Goal: Task Accomplishment & Management: Manage account settings

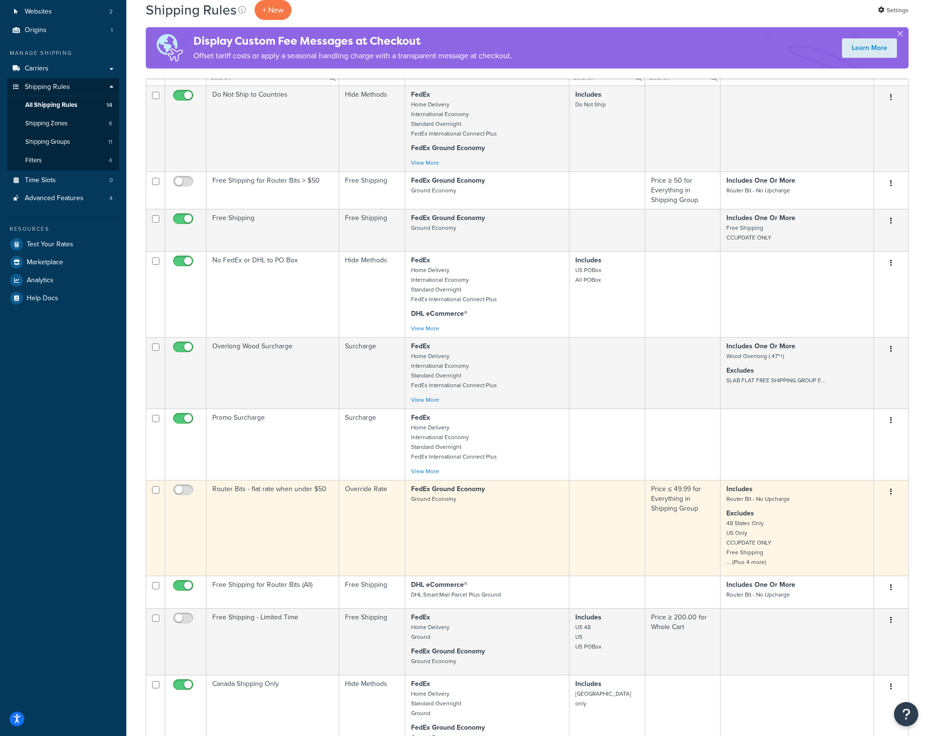
scroll to position [102, 0]
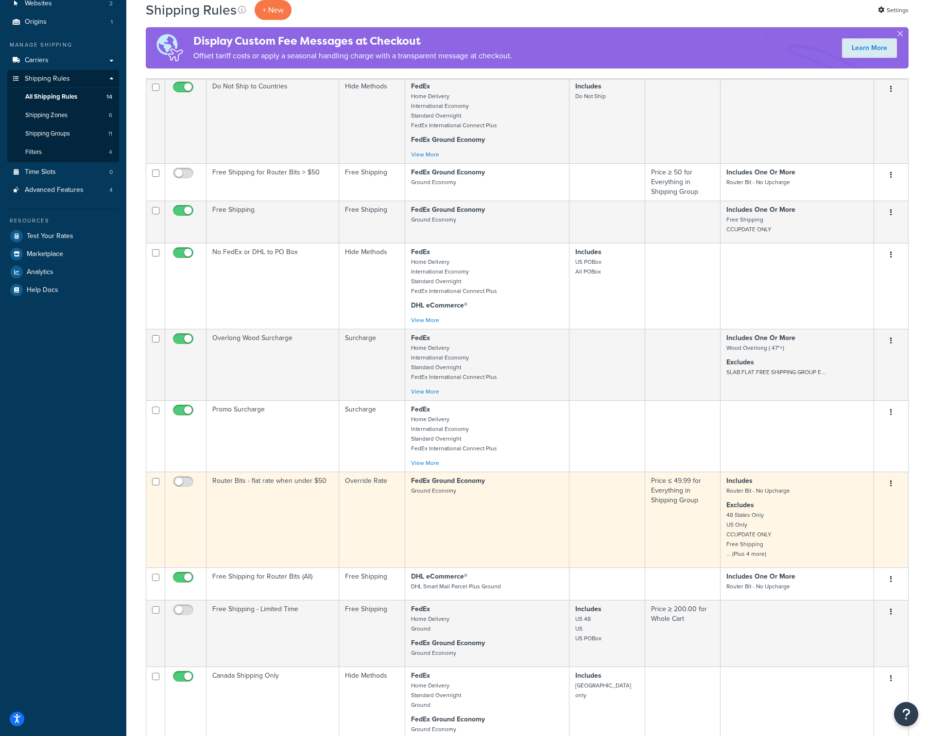
click at [461, 509] on td "FedEx Ground Economy Ground Economy" at bounding box center [487, 520] width 164 height 96
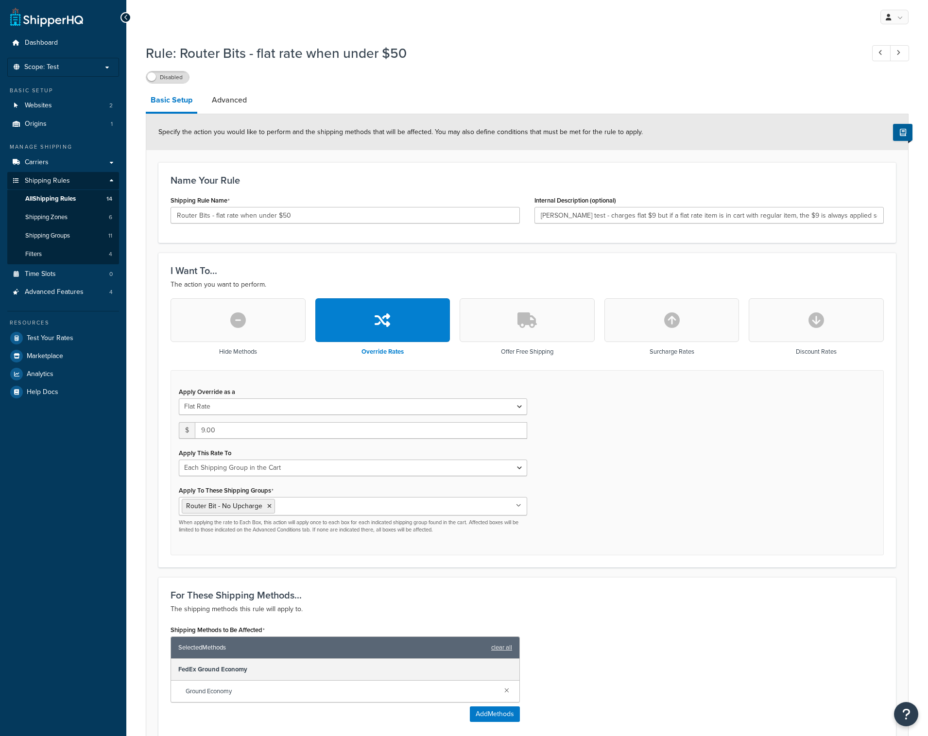
select select "SHIPPING_GROUP"
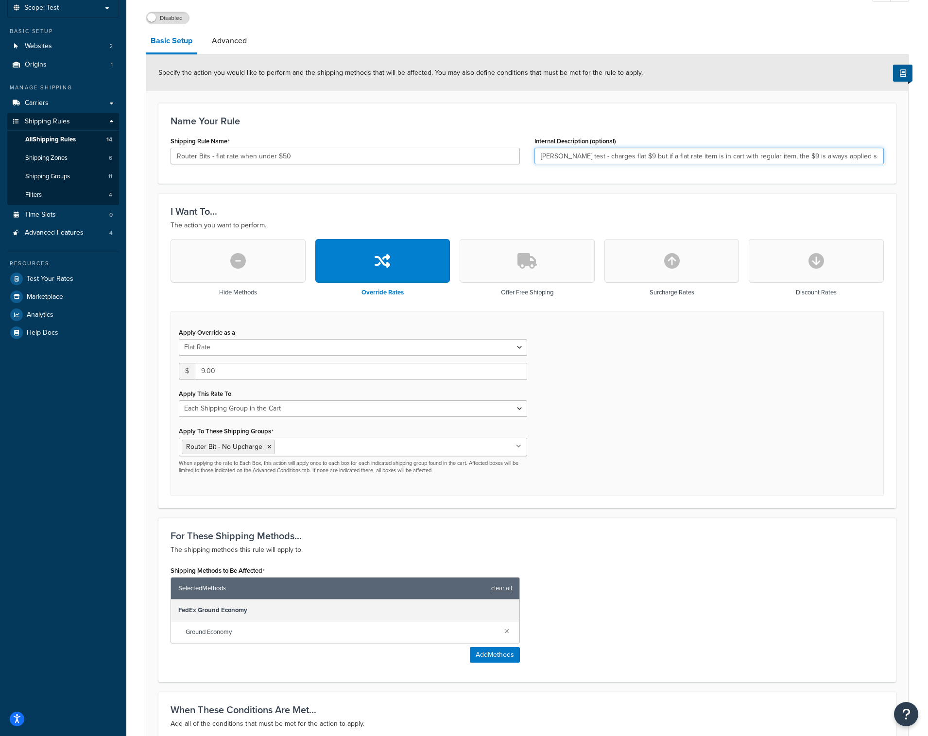
scroll to position [0, 20]
drag, startPoint x: 825, startPoint y: 155, endPoint x: 910, endPoint y: 158, distance: 85.1
click at [910, 158] on div "Rule: Router Bits - flat rate when under $50 Disabled Basic Setup Advanced Spec…" at bounding box center [527, 553] width 802 height 1147
drag, startPoint x: 235, startPoint y: 373, endPoint x: 169, endPoint y: 373, distance: 66.1
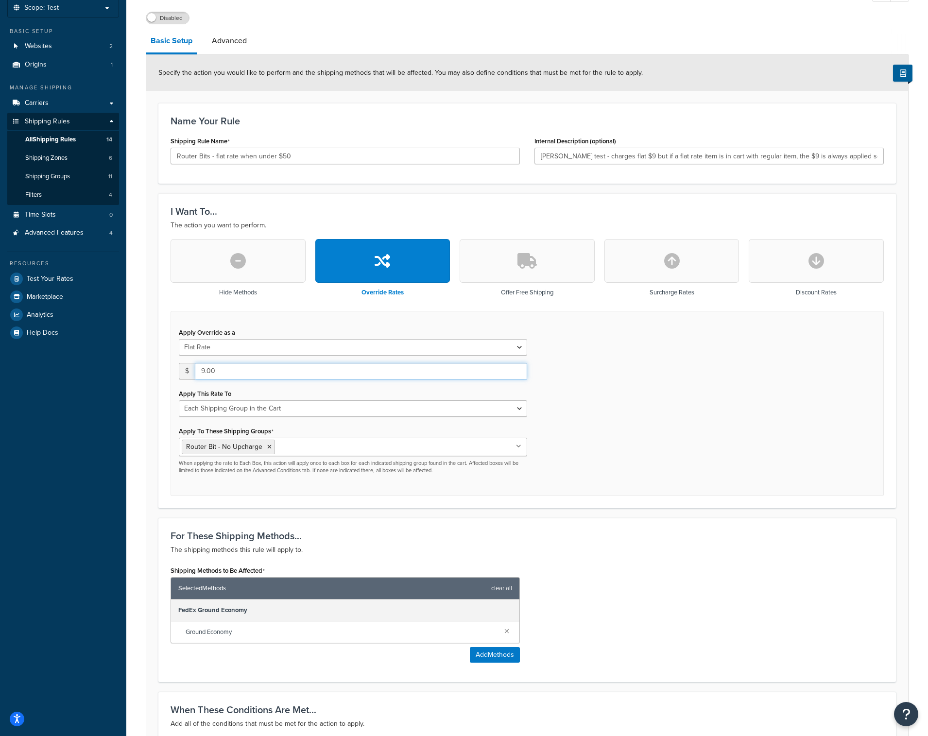
click at [169, 373] on div "Hide Methods Override Rates Offer Free Shipping Surcharge Rates Discount Rates …" at bounding box center [527, 367] width 728 height 257
type input "0"
click at [698, 392] on div "Apply Override as a Flat Rate Percentage Flat Rate & Percentage $ 0 Apply This …" at bounding box center [527, 404] width 713 height 186
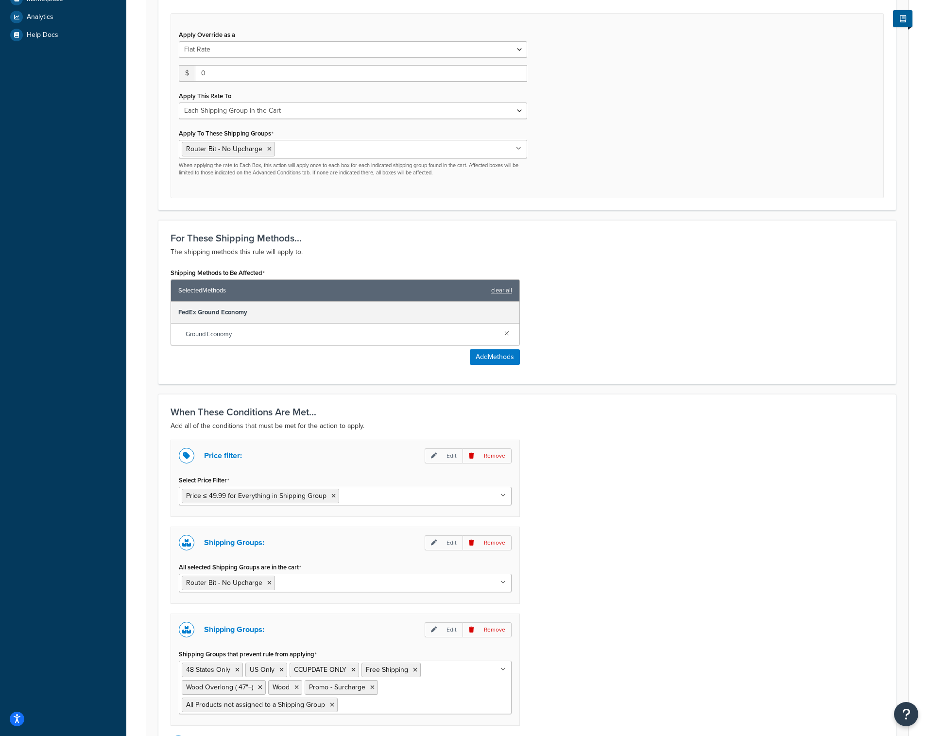
scroll to position [373, 0]
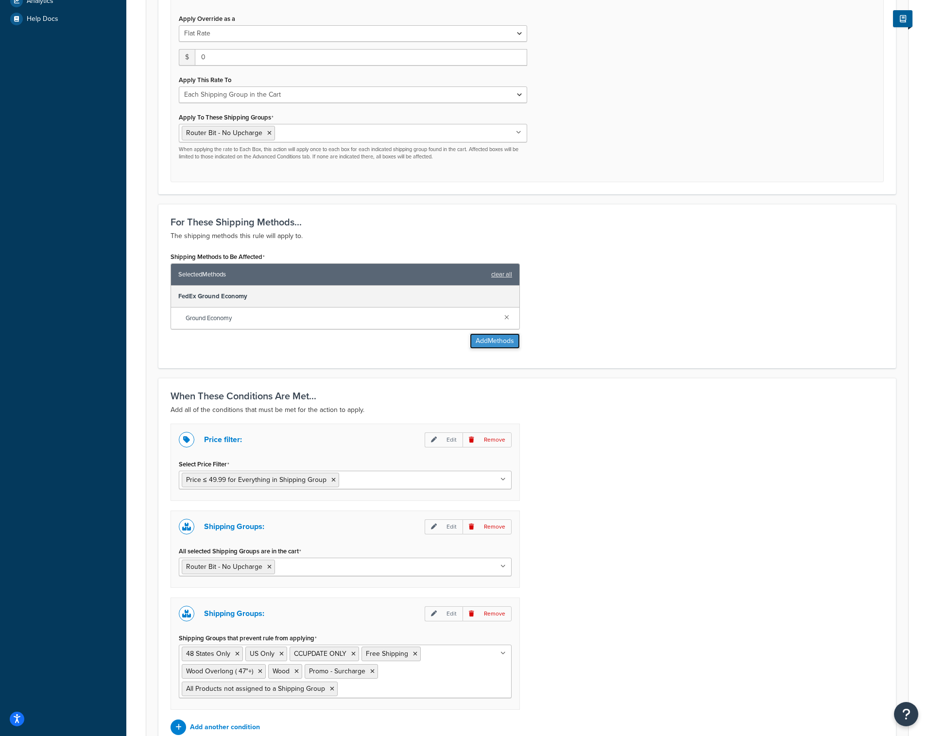
click at [483, 343] on button "Add Methods" at bounding box center [495, 341] width 50 height 16
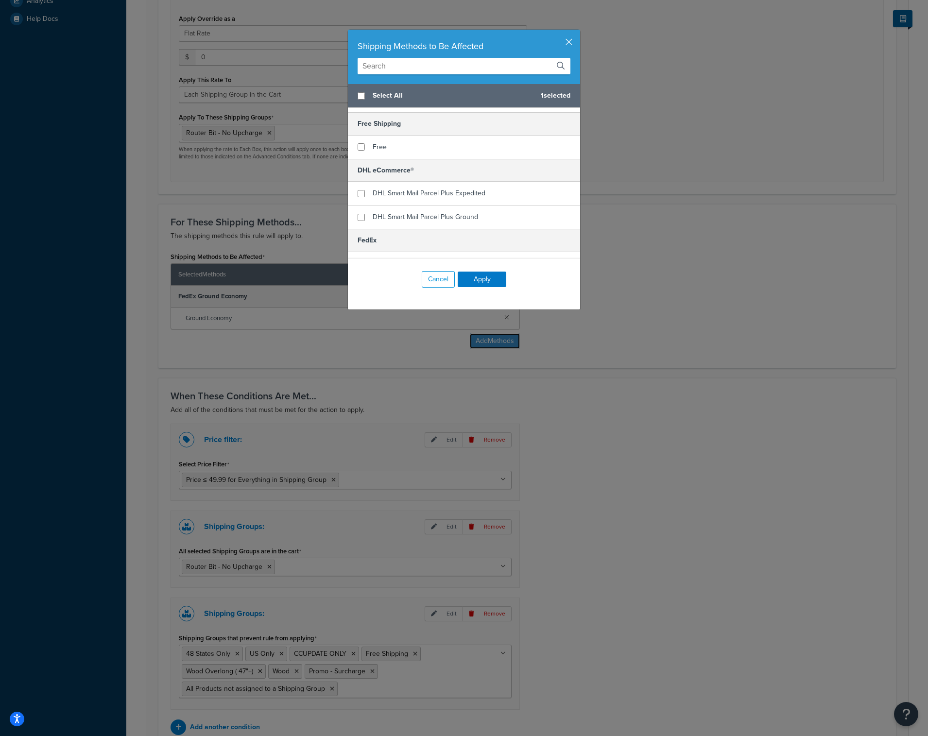
scroll to position [44, 0]
click at [361, 214] on input "checkbox" at bounding box center [361, 214] width 7 height 7
checkbox input "true"
click at [361, 185] on div "DHL Smart Mail Parcel Plus Expedited" at bounding box center [464, 191] width 232 height 24
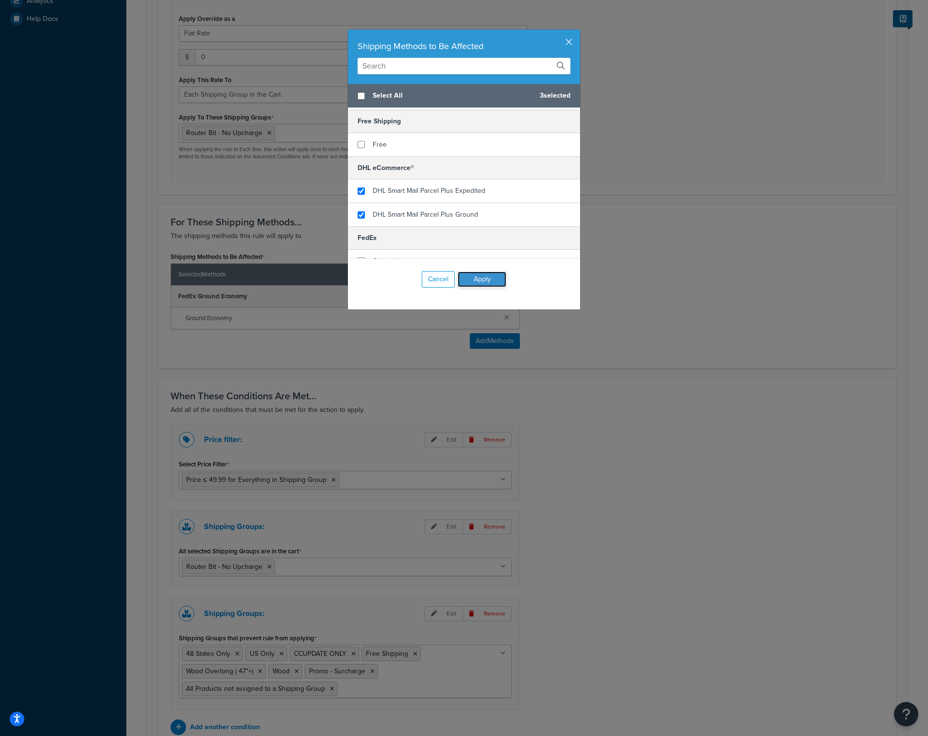
click at [484, 278] on button "Apply" at bounding box center [482, 280] width 49 height 16
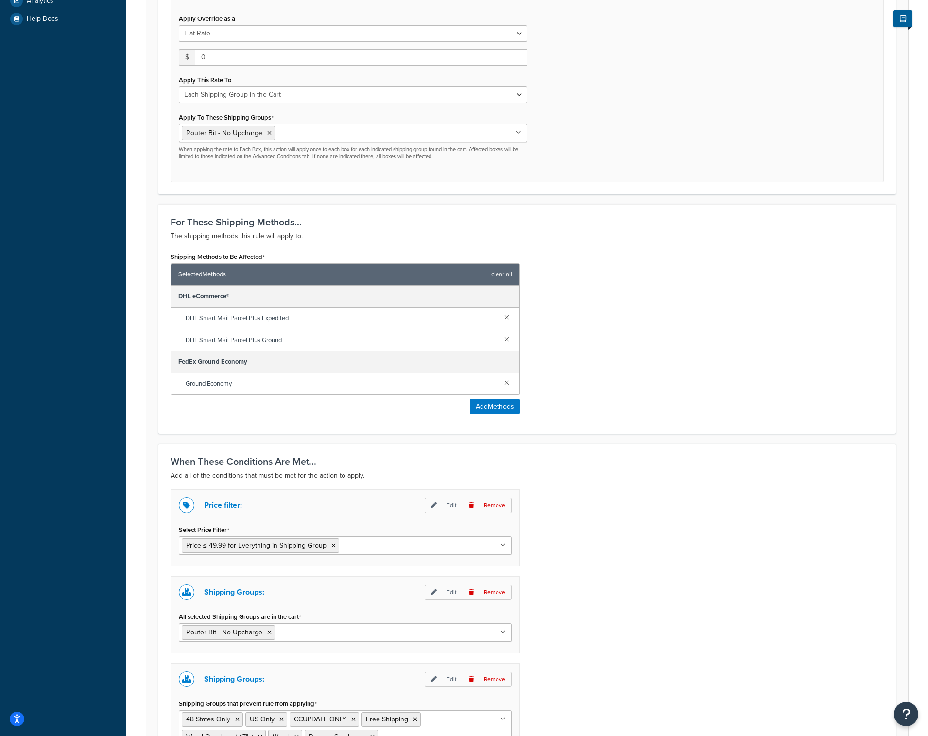
click at [575, 379] on div "Shipping Methods to Be Affected Selected Methods clear all DHL eCommerce® DHL S…" at bounding box center [527, 336] width 728 height 172
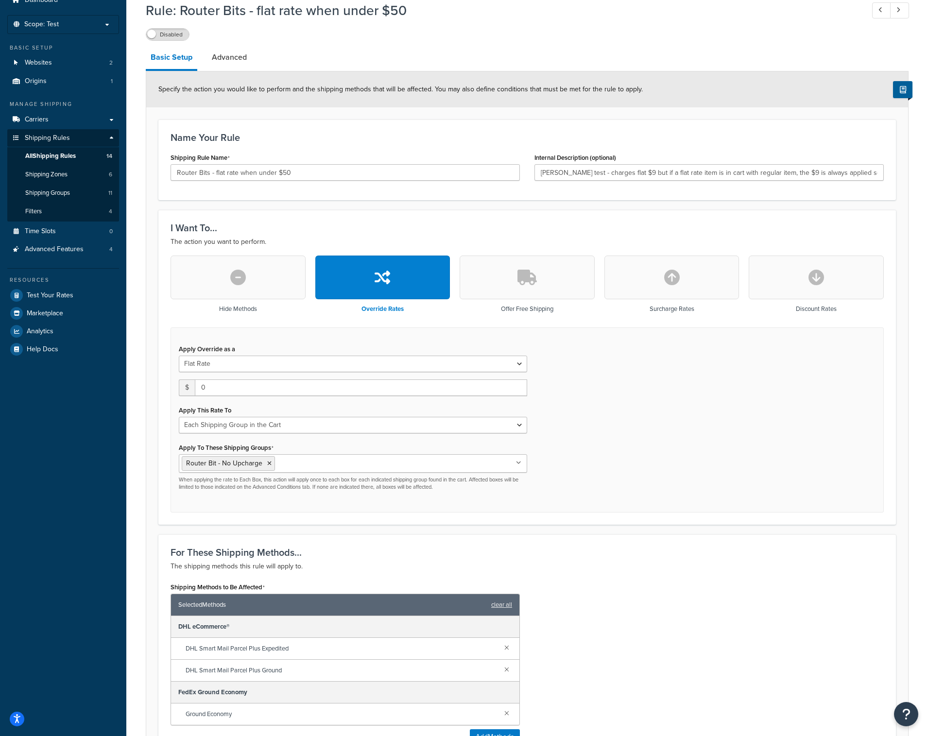
scroll to position [0, 0]
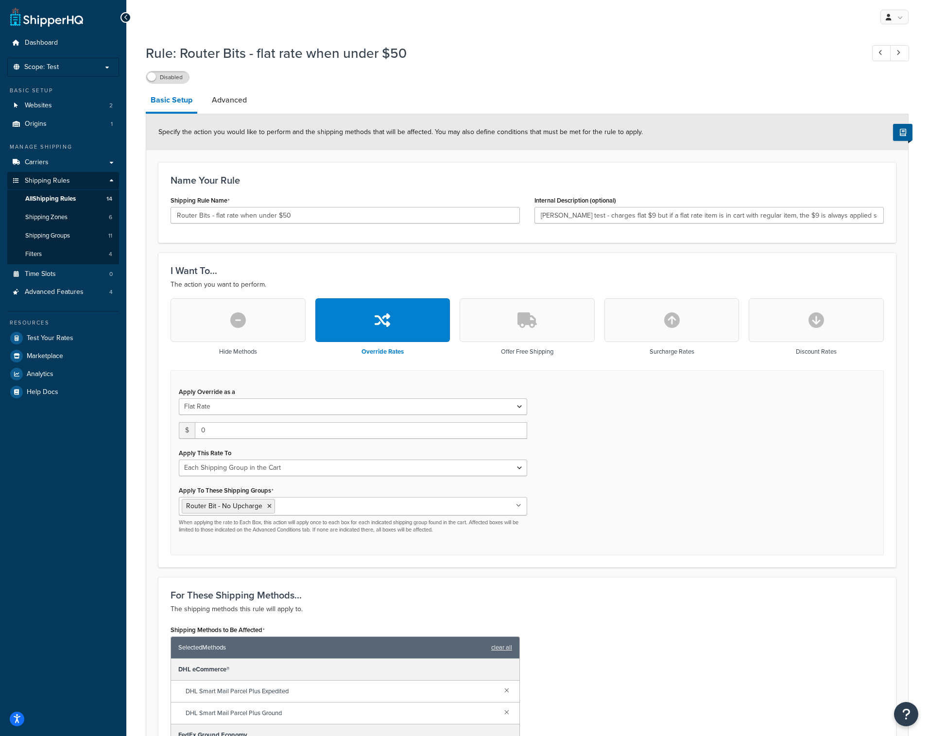
click at [125, 15] on icon at bounding box center [126, 17] width 4 height 7
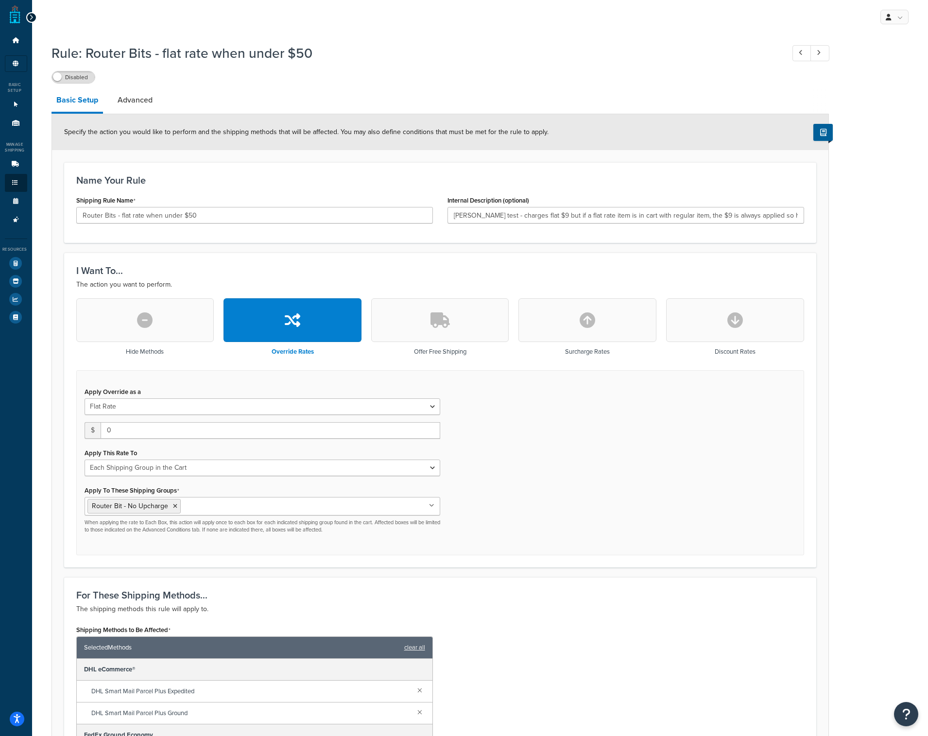
click at [29, 15] on icon at bounding box center [31, 17] width 4 height 7
